Goal: Information Seeking & Learning: Understand process/instructions

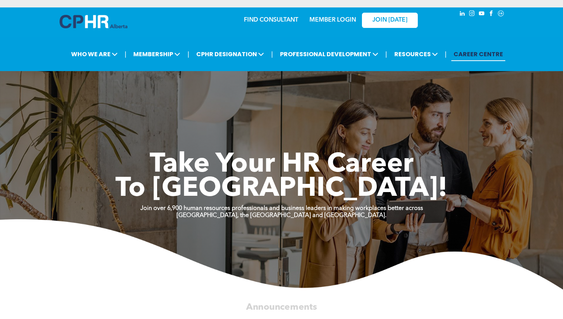
click at [273, 23] on link "FIND CONSULTANT" at bounding box center [271, 20] width 54 height 6
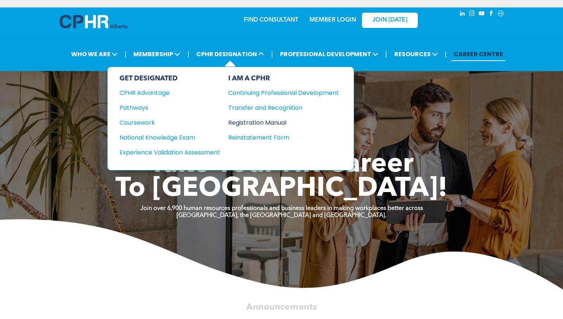
click at [264, 120] on div "Registration Manual" at bounding box center [277, 122] width 99 height 9
click at [140, 108] on div "Pathways" at bounding box center [165, 107] width 90 height 9
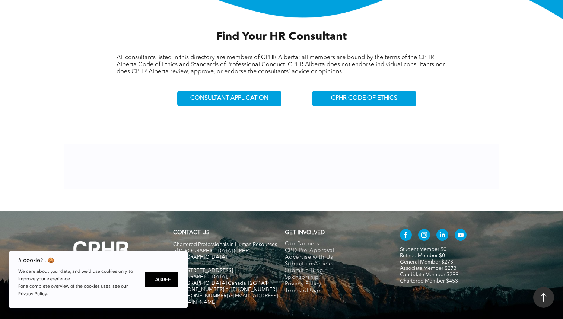
scroll to position [251, 0]
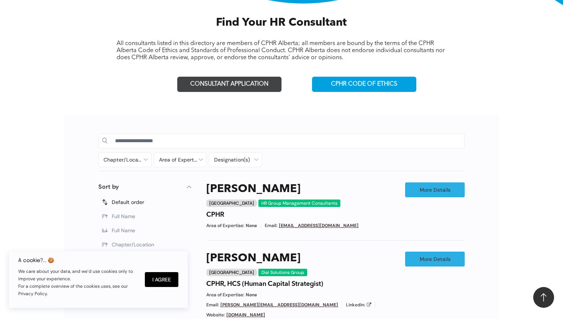
click at [242, 85] on span "CONSULTANT APPLICATION" at bounding box center [229, 84] width 78 height 7
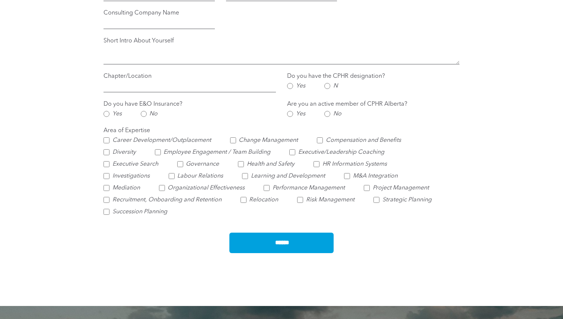
scroll to position [579, 0]
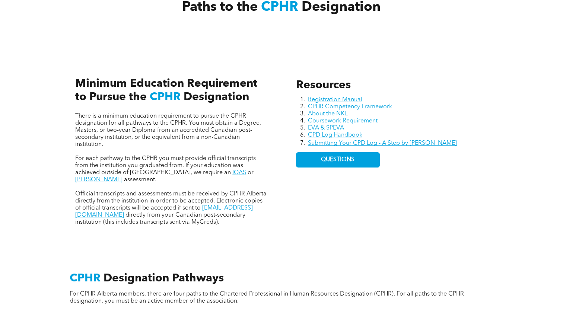
scroll to position [301, 0]
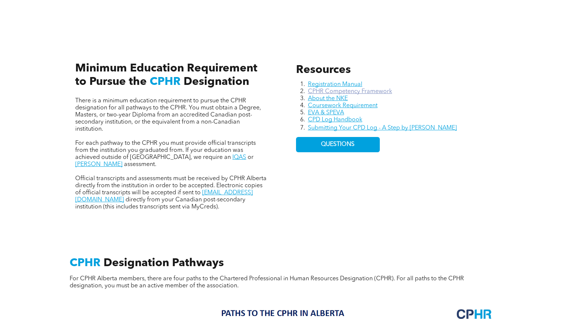
click at [359, 89] on link "CPHR Competency Framework" at bounding box center [350, 92] width 84 height 6
click at [333, 104] on link "Coursework Requirement" at bounding box center [343, 106] width 70 height 6
click at [326, 97] on link "About the NKE" at bounding box center [328, 99] width 40 height 6
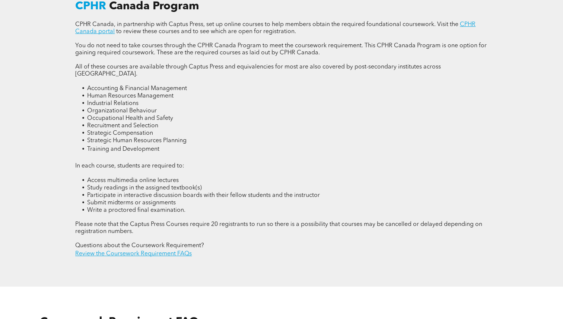
scroll to position [1005, 0]
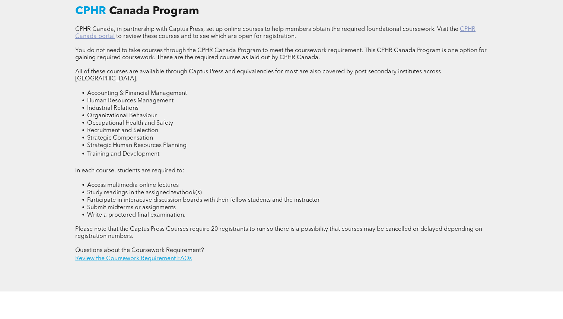
click at [105, 28] on link "CPHR Canada portal" at bounding box center [275, 32] width 400 height 13
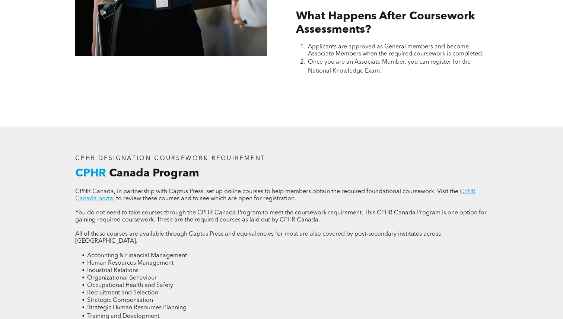
scroll to position [841, 0]
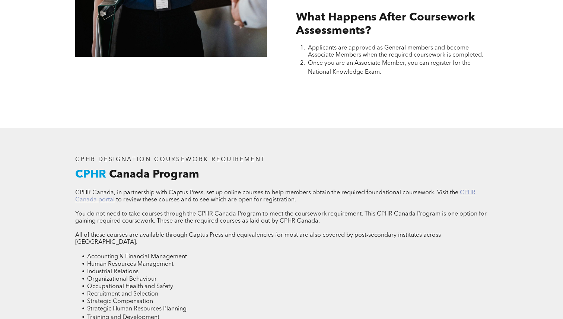
click at [466, 190] on link "CPHR Canada portal" at bounding box center [275, 196] width 400 height 13
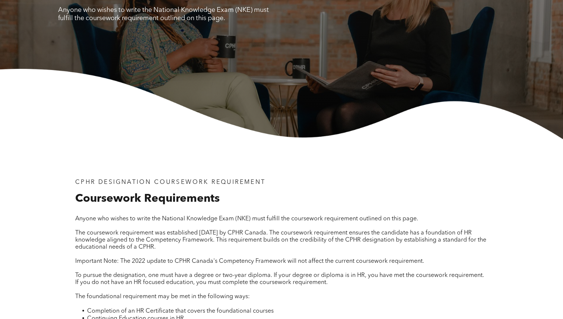
scroll to position [0, 0]
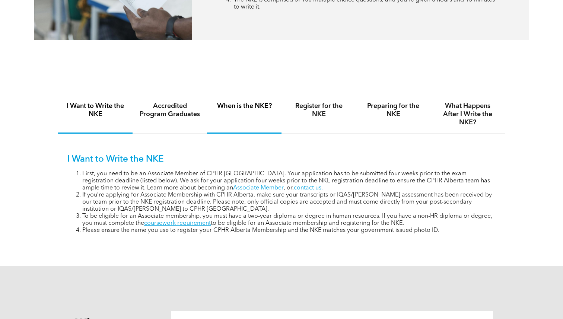
scroll to position [444, 0]
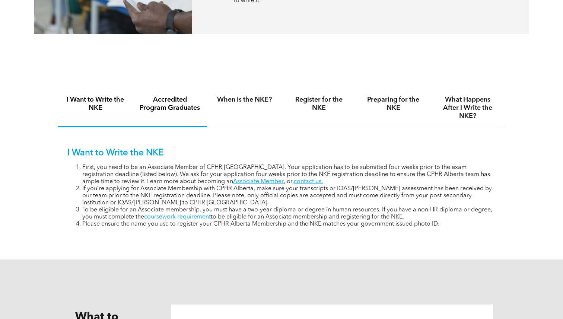
click at [170, 105] on h4 "Accredited Program Graduates" at bounding box center [169, 104] width 61 height 16
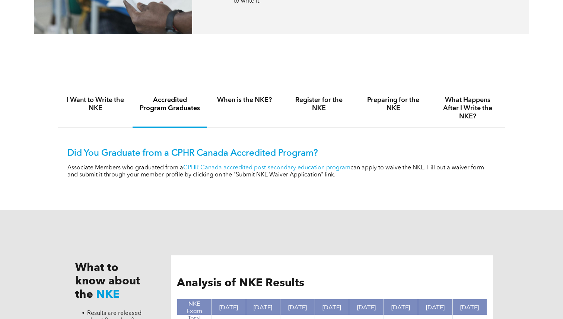
scroll to position [440, 0]
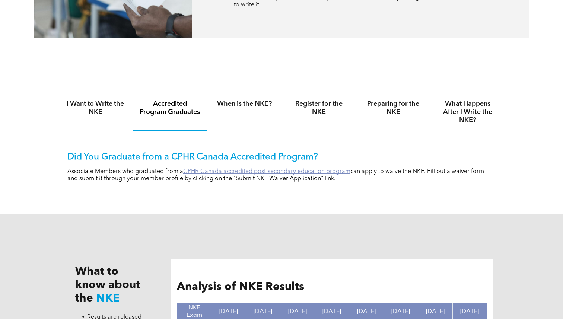
click at [216, 171] on link "CPHR Canada accredited post-secondary education program" at bounding box center [266, 172] width 167 height 6
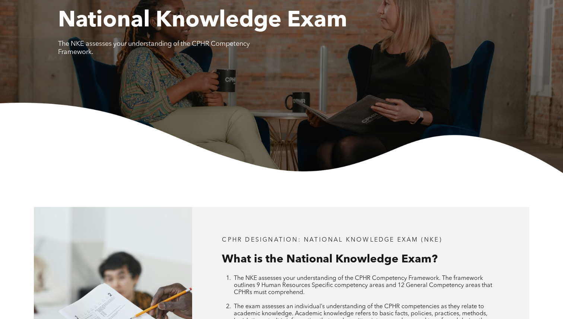
scroll to position [0, 0]
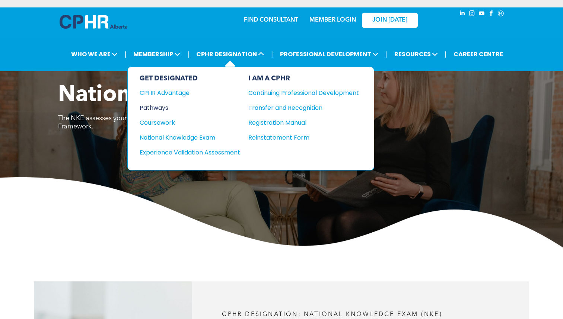
click at [157, 108] on div "Pathways" at bounding box center [185, 107] width 90 height 9
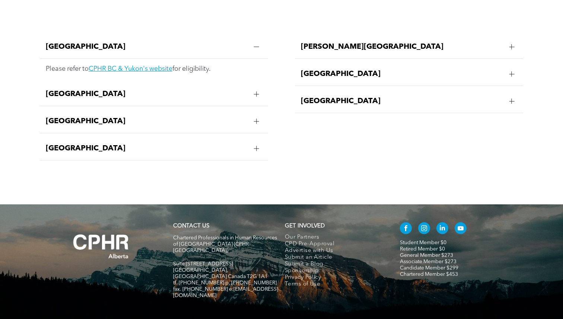
scroll to position [1539, 0]
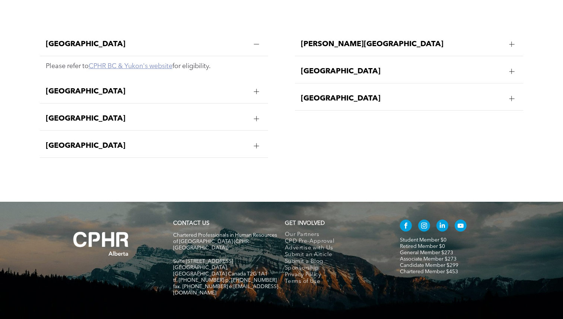
click at [140, 63] on link "CPHR BC & Yukon's website" at bounding box center [131, 66] width 84 height 7
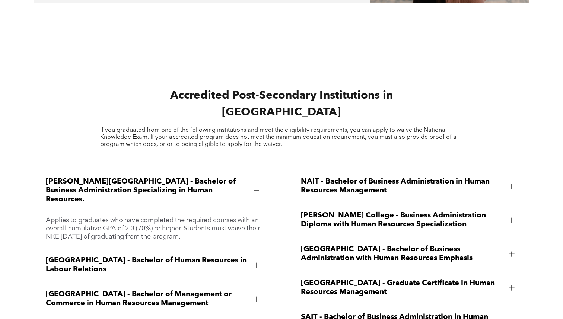
scroll to position [909, 0]
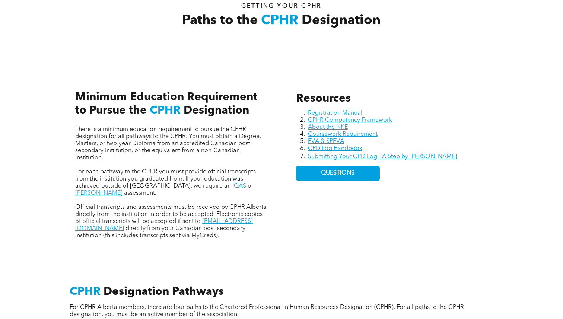
scroll to position [273, 0]
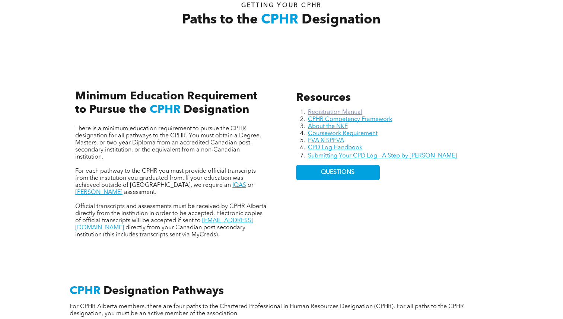
click at [323, 111] on link "Registration Manual" at bounding box center [335, 112] width 54 height 6
click at [466, 23] on div "Paths to the CPHR Designation Getting your Cphr" at bounding box center [281, 20] width 425 height 52
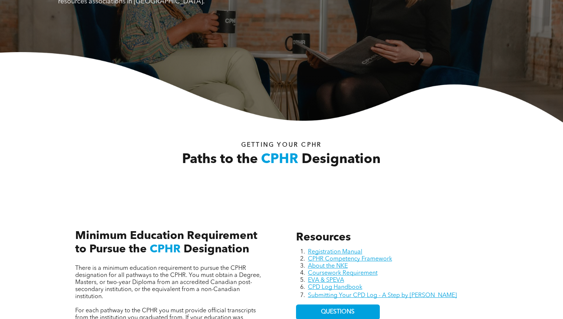
scroll to position [0, 0]
